Goal: Use online tool/utility: Utilize a website feature to perform a specific function

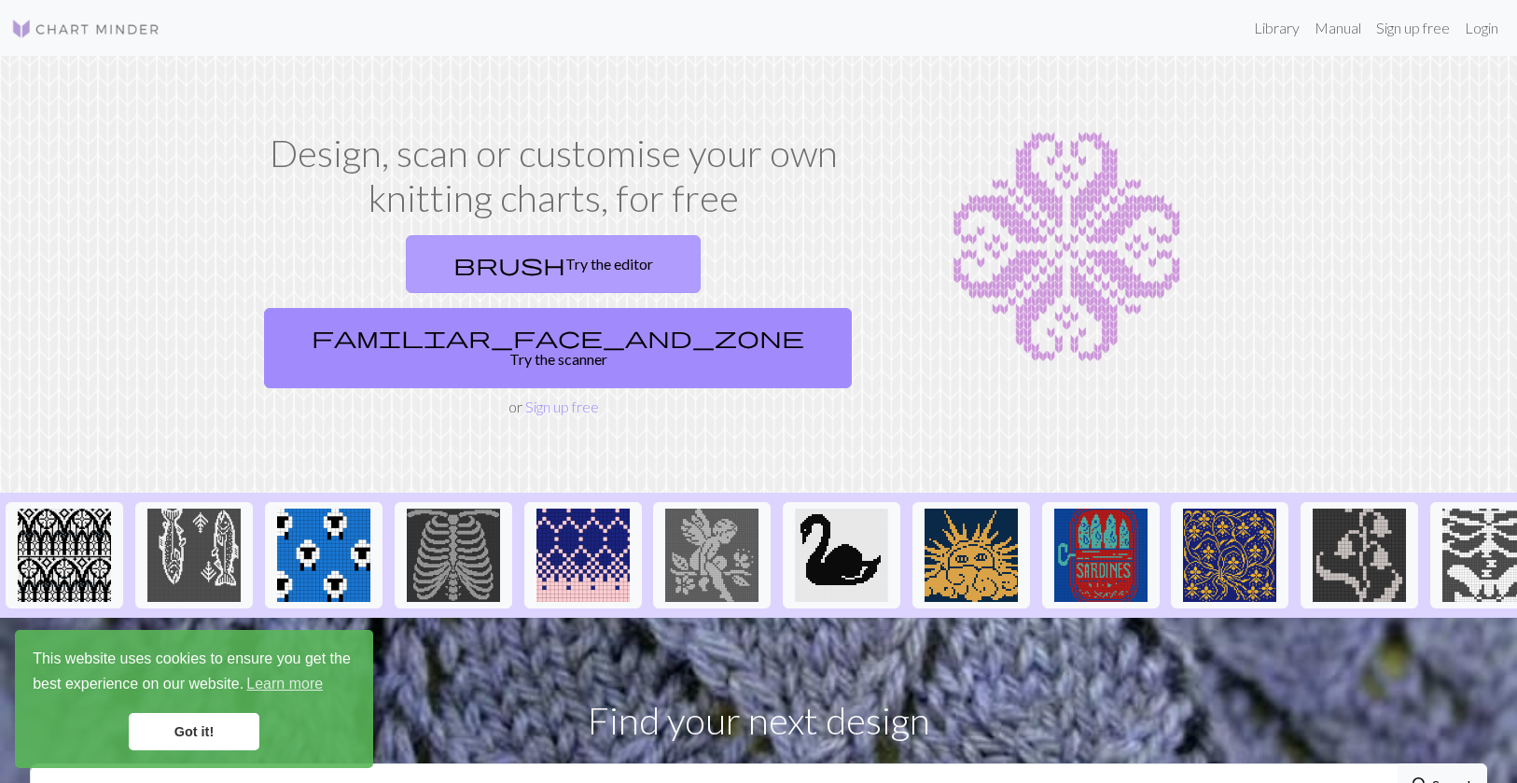
click at [406, 269] on link "brush Try the editor" at bounding box center [553, 264] width 295 height 58
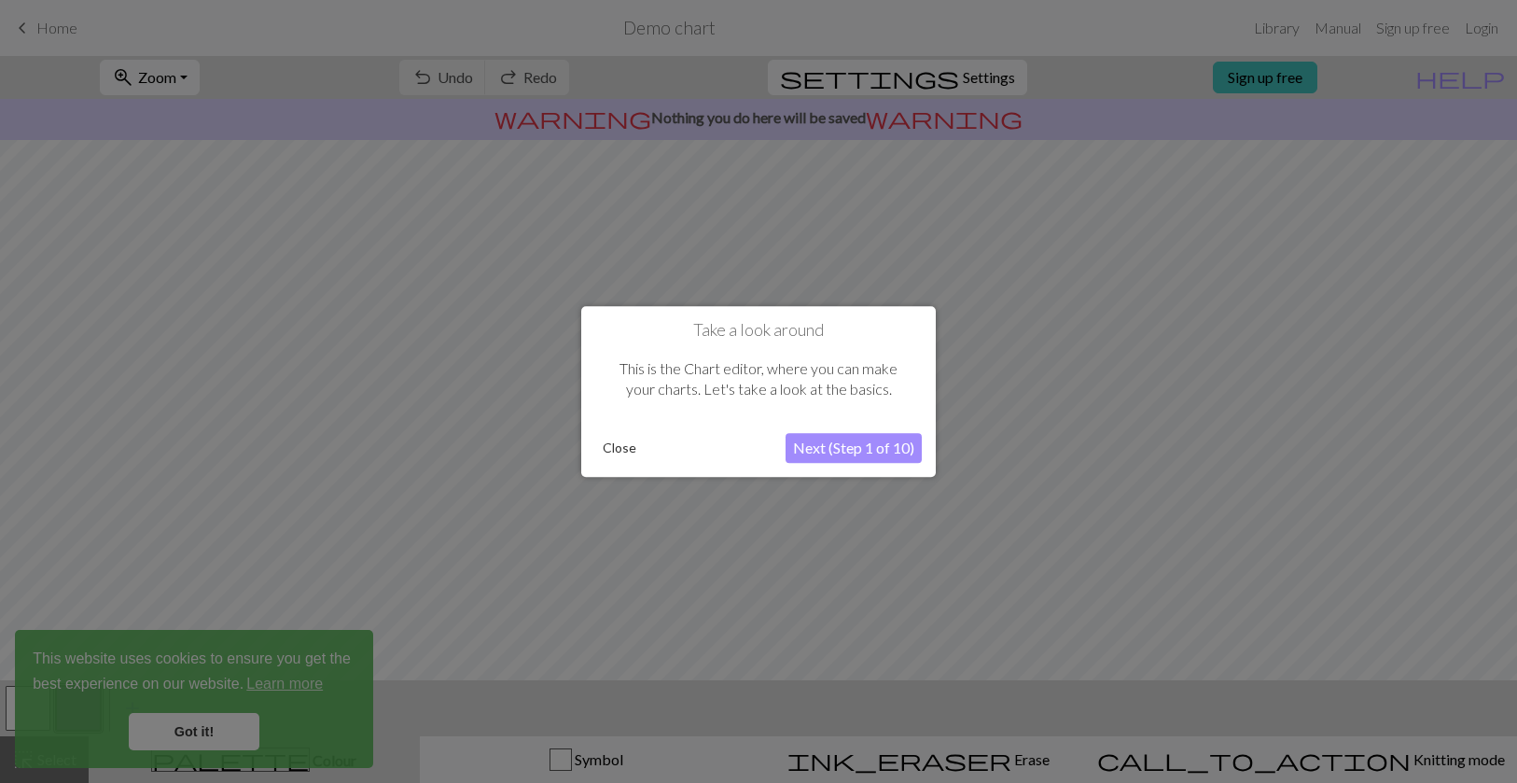
click at [841, 442] on button "Next (Step 1 of 10)" at bounding box center [853, 448] width 136 height 30
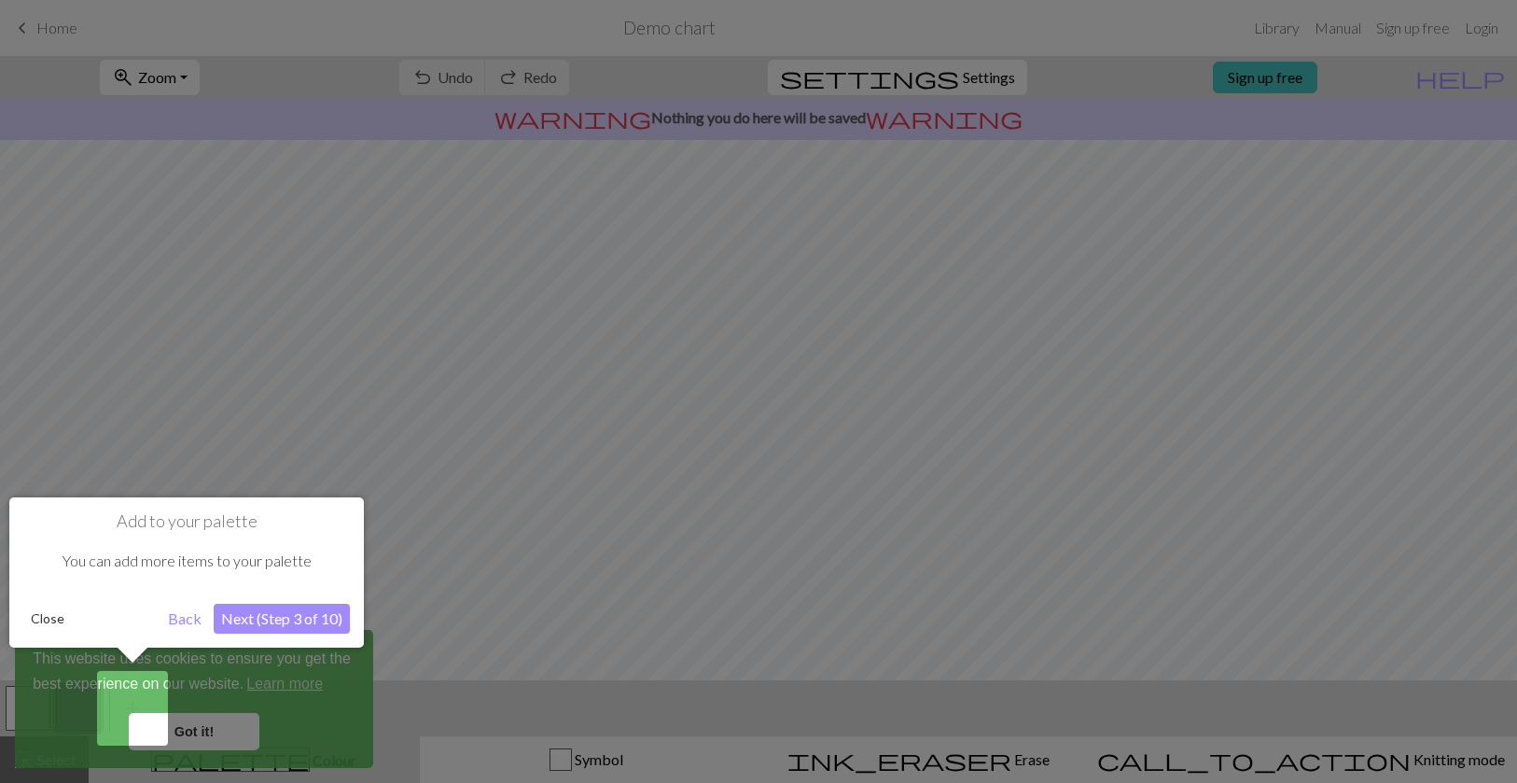
click at [191, 732] on div at bounding box center [758, 391] width 1517 height 783
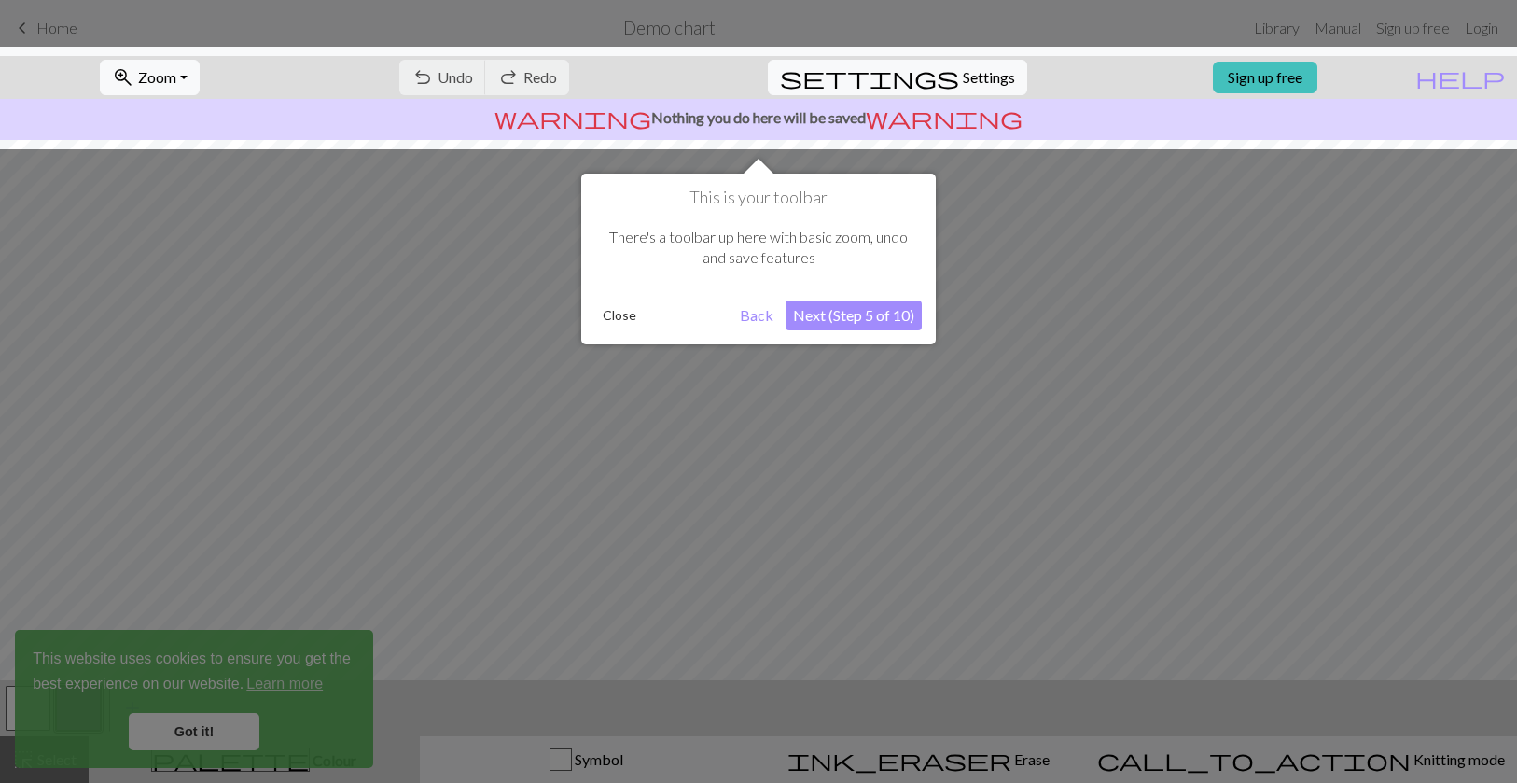
click at [860, 302] on button "Next (Step 5 of 10)" at bounding box center [853, 315] width 136 height 30
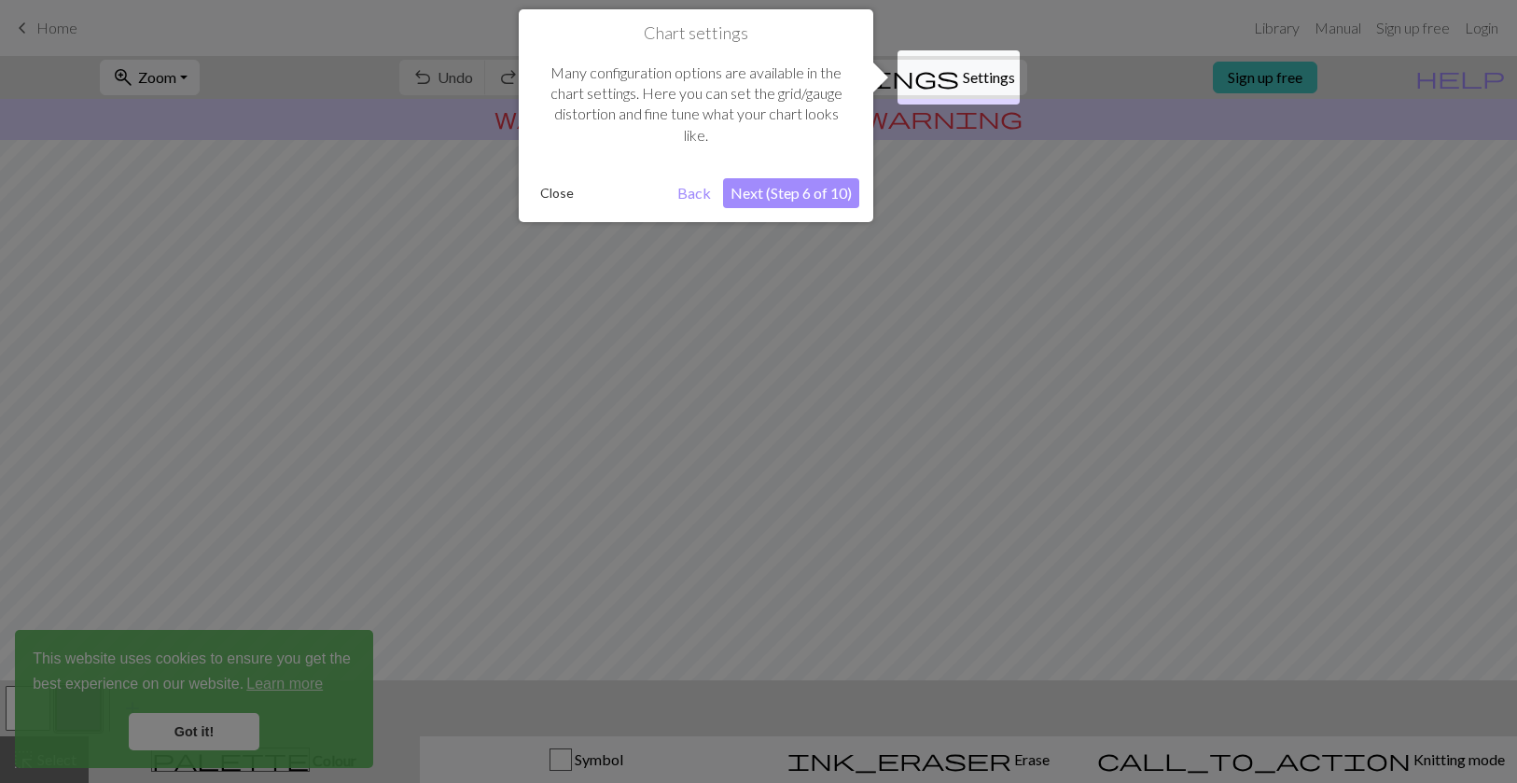
click at [800, 197] on button "Next (Step 6 of 10)" at bounding box center [791, 193] width 136 height 30
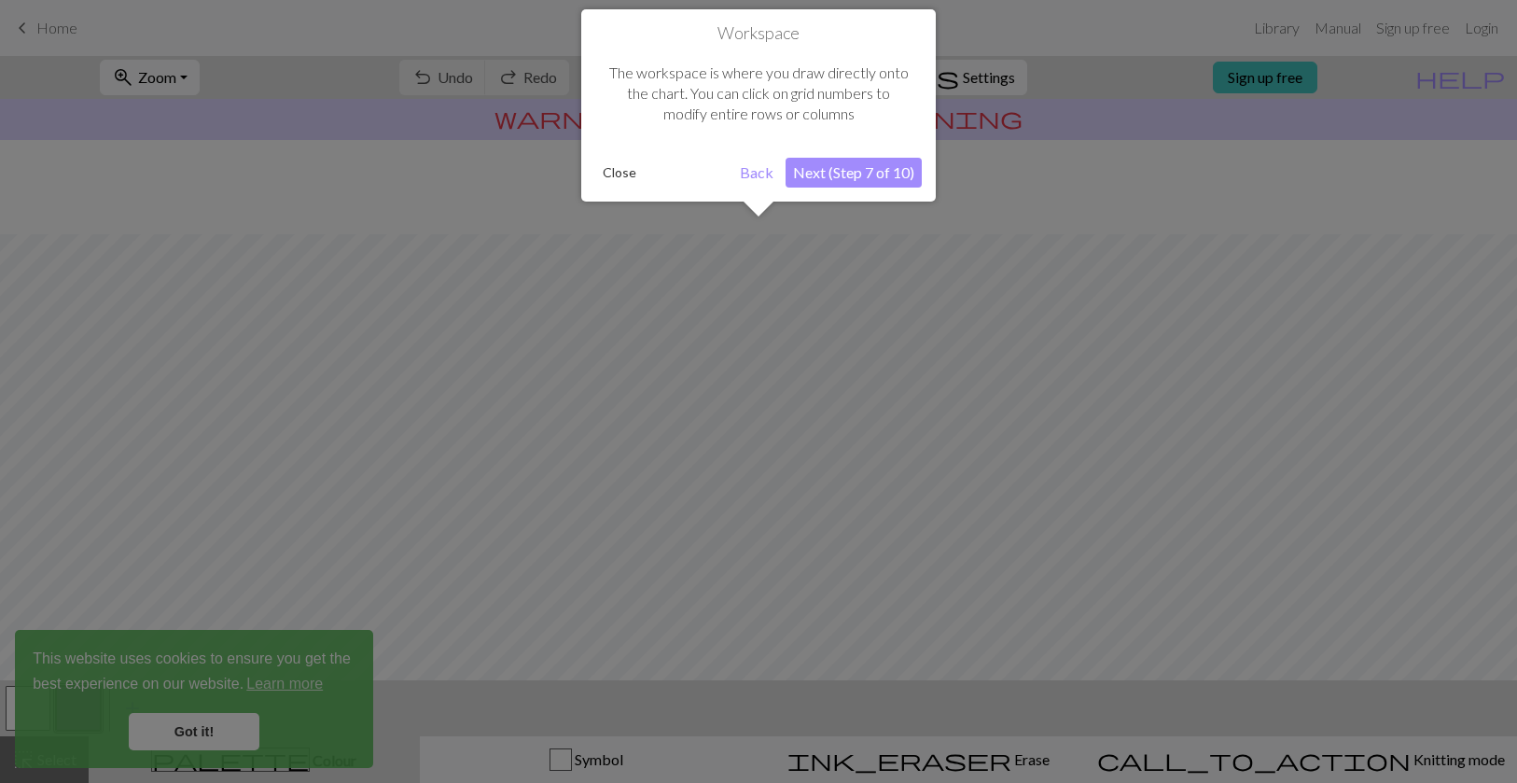
scroll to position [112, 0]
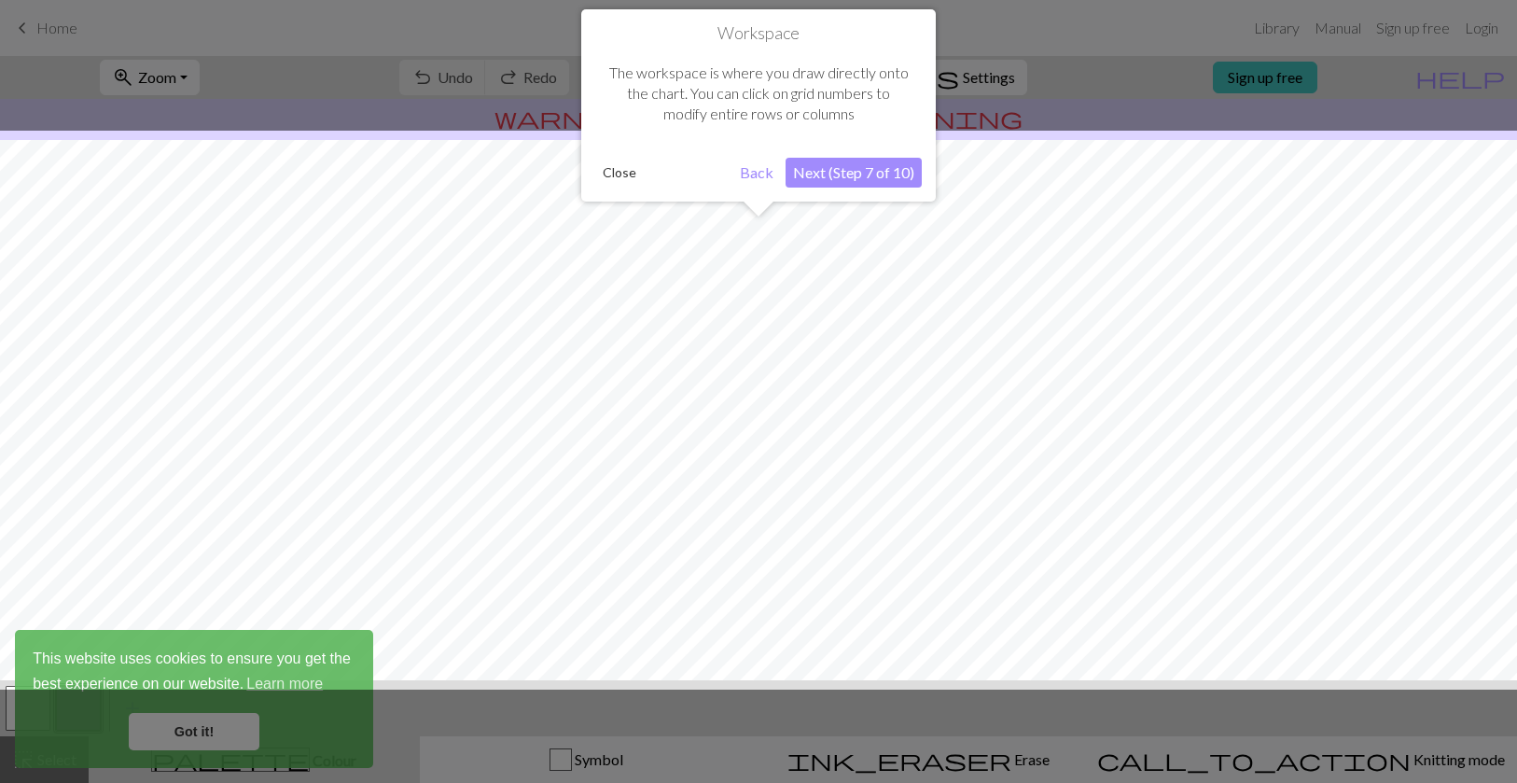
click at [851, 174] on button "Next (Step 7 of 10)" at bounding box center [853, 173] width 136 height 30
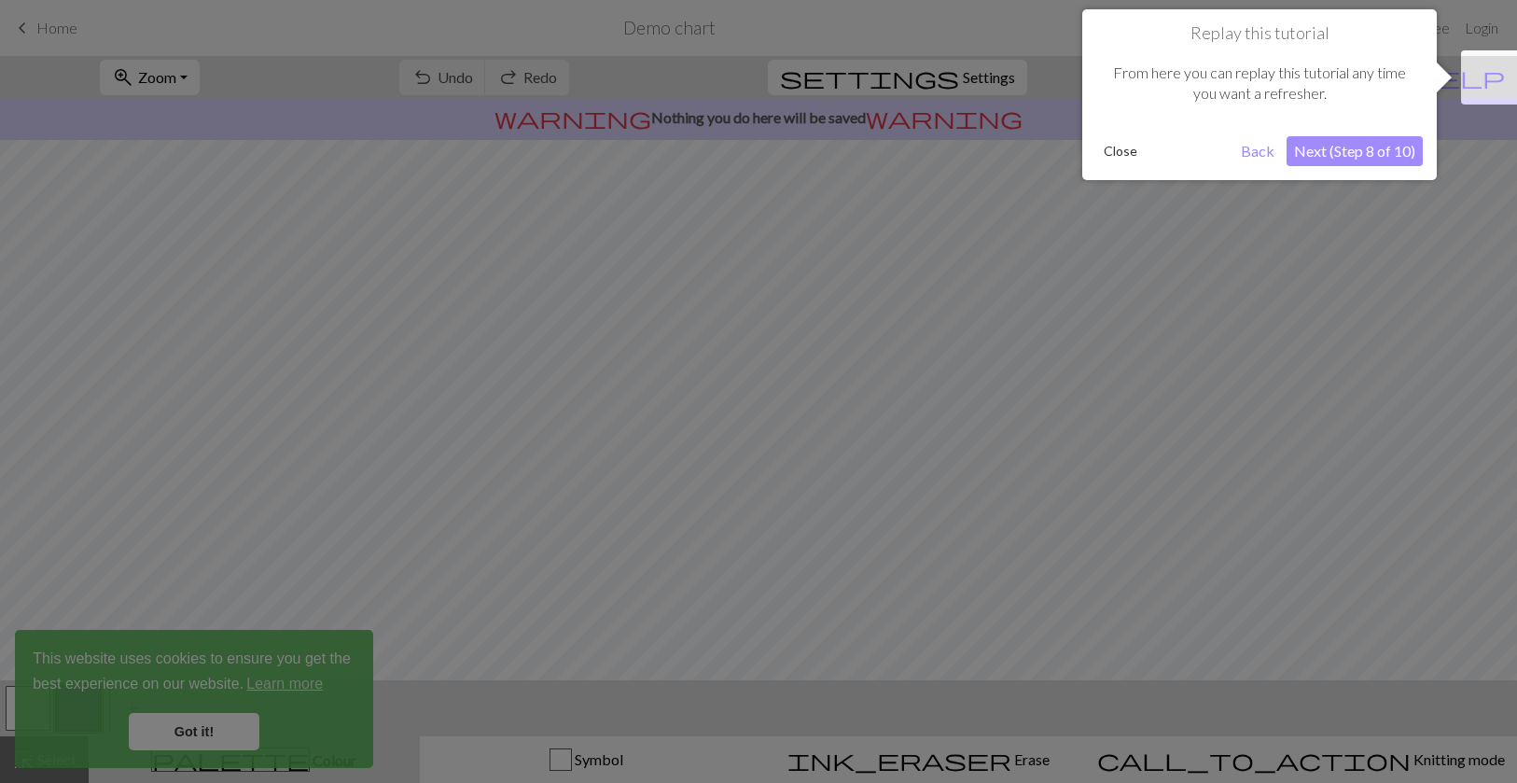
click at [1356, 159] on button "Next (Step 8 of 10)" at bounding box center [1354, 151] width 136 height 30
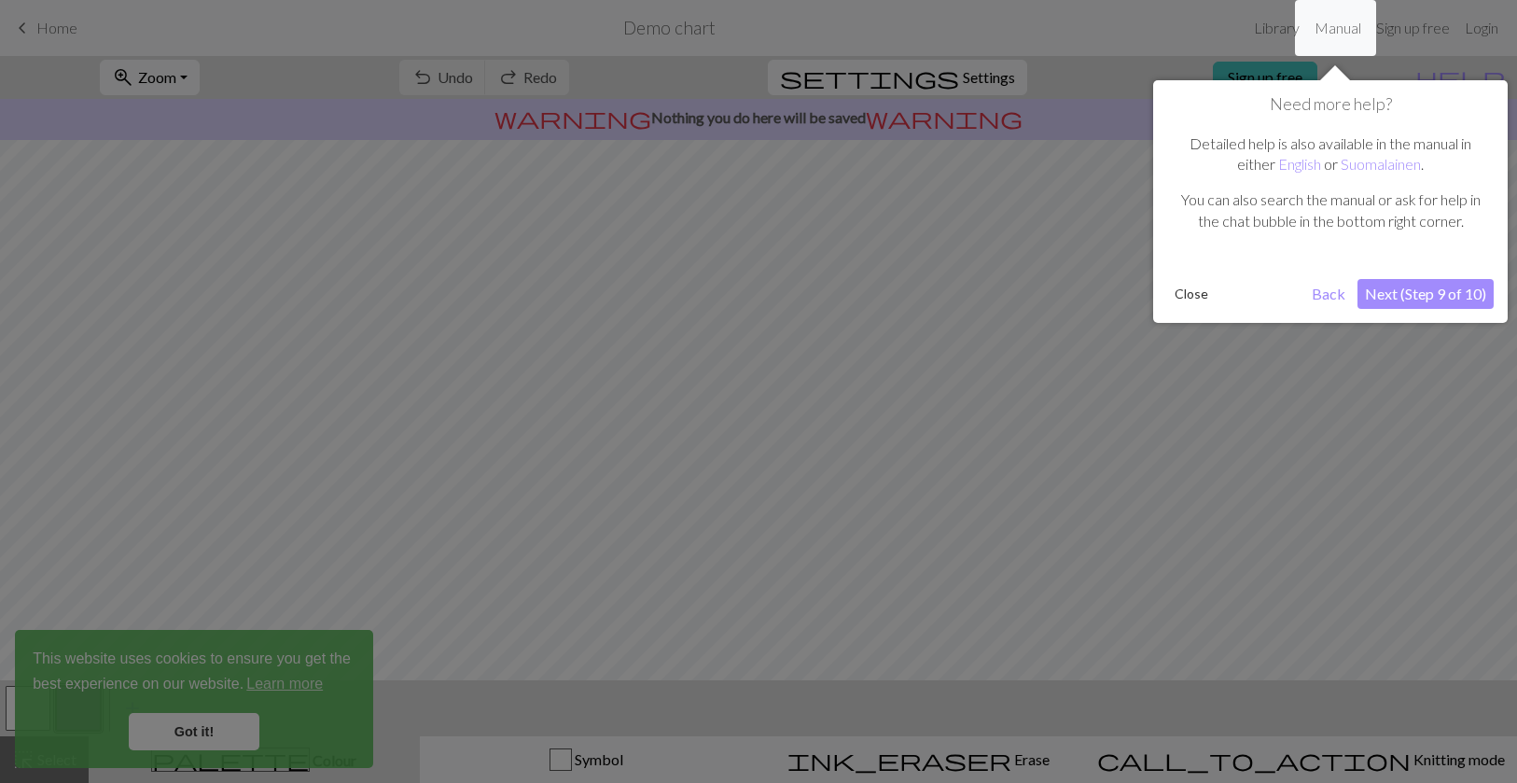
click at [1420, 295] on button "Next (Step 9 of 10)" at bounding box center [1425, 294] width 136 height 30
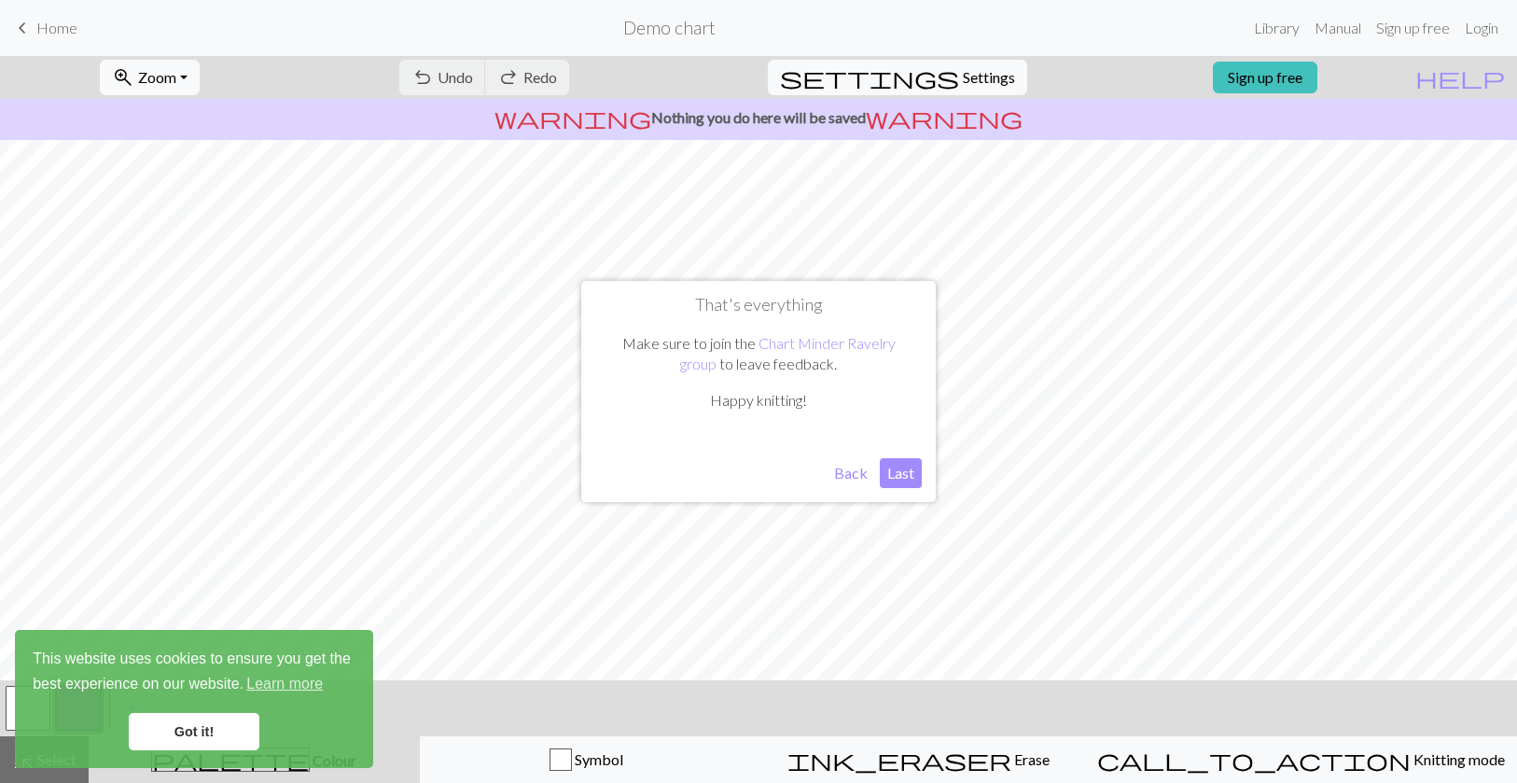
click at [902, 477] on button "Last" at bounding box center [901, 473] width 42 height 30
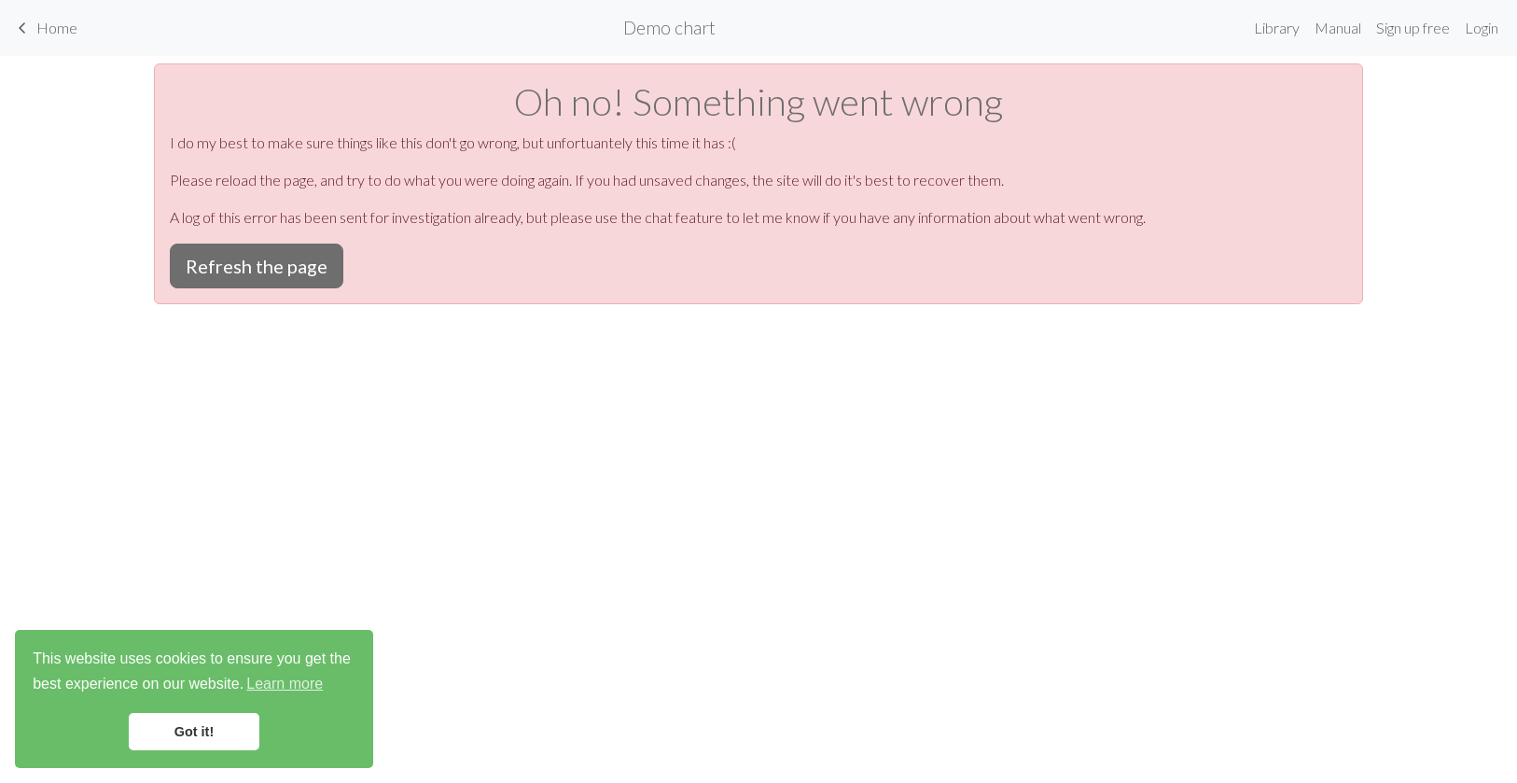
scroll to position [0, 0]
click at [46, 32] on span "Home" at bounding box center [56, 28] width 41 height 18
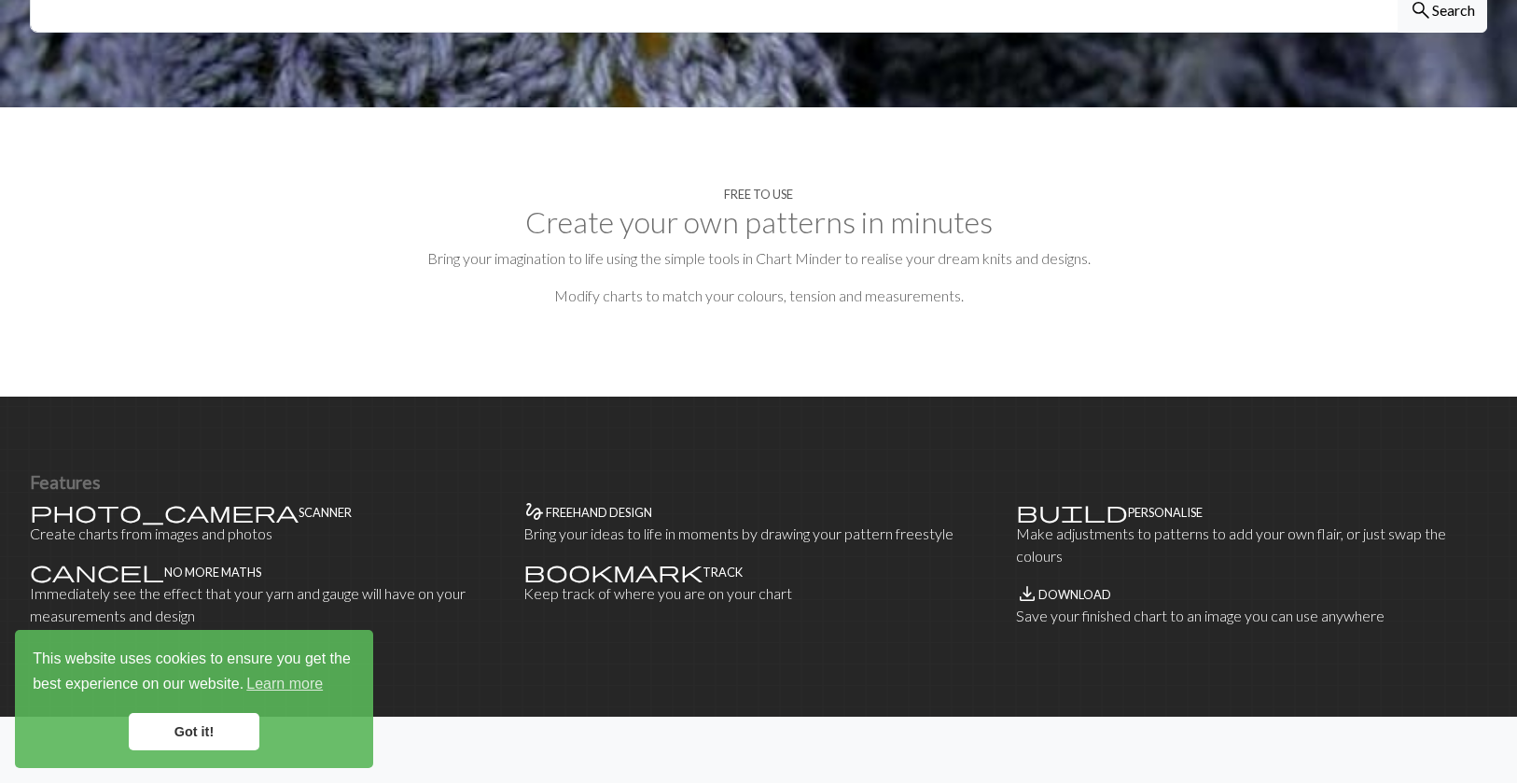
scroll to position [771, 0]
